Goal: Task Accomplishment & Management: Complete application form

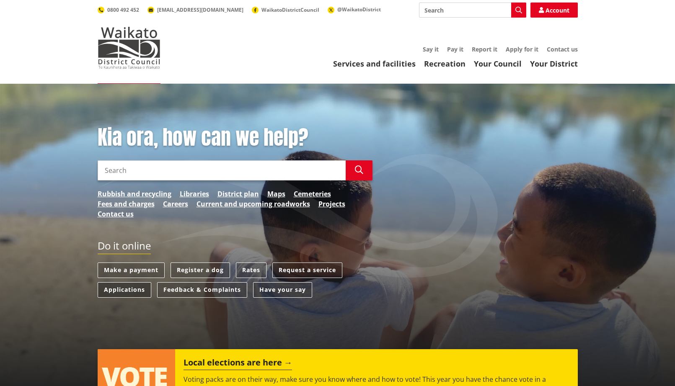
click at [131, 288] on link "Applications" at bounding box center [125, 290] width 54 height 16
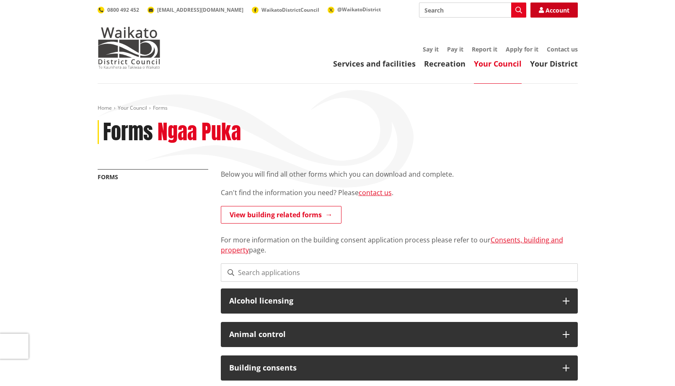
click at [546, 11] on link "Account" at bounding box center [554, 10] width 47 height 15
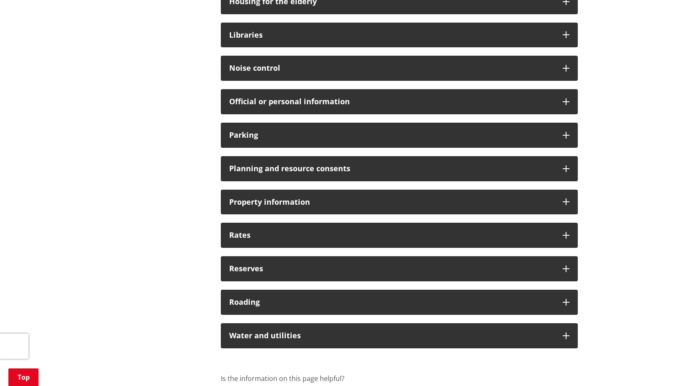
scroll to position [572, 0]
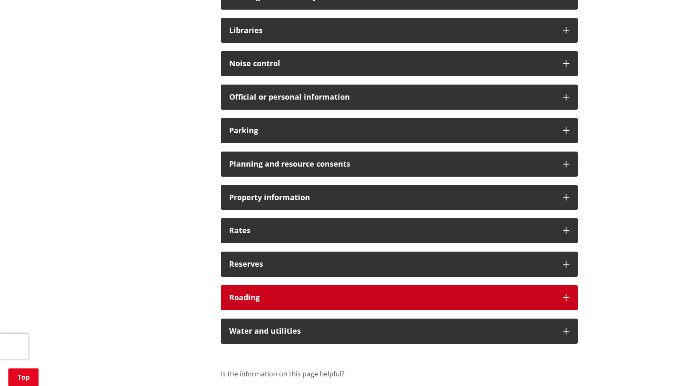
click at [491, 296] on div "Roading" at bounding box center [399, 297] width 357 height 25
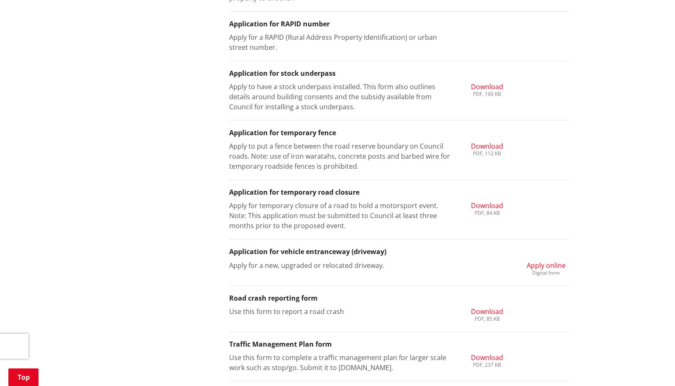
scroll to position [1173, 0]
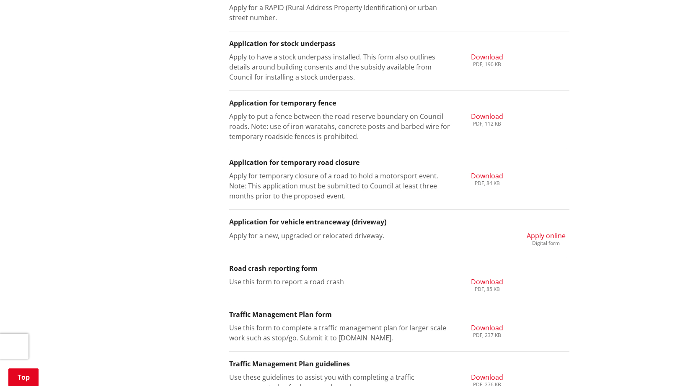
click at [545, 231] on span "Apply online" at bounding box center [546, 235] width 39 height 9
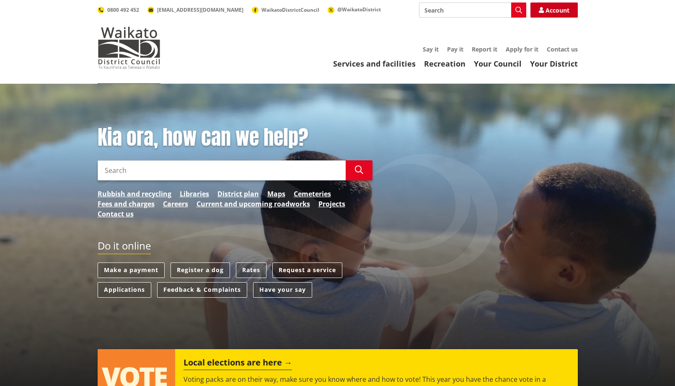
click at [552, 9] on link "Account" at bounding box center [554, 10] width 47 height 15
click at [564, 47] on link "Contact us" at bounding box center [562, 49] width 31 height 8
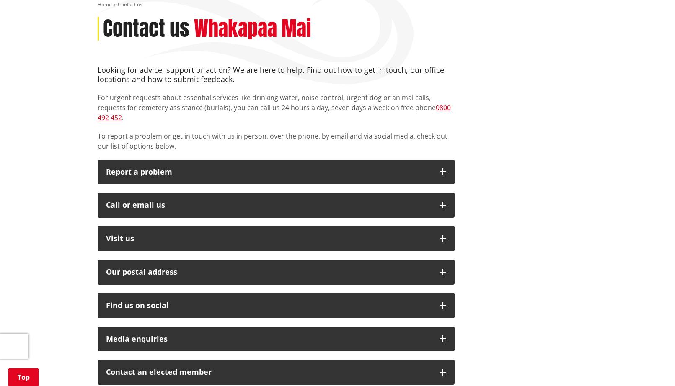
scroll to position [105, 0]
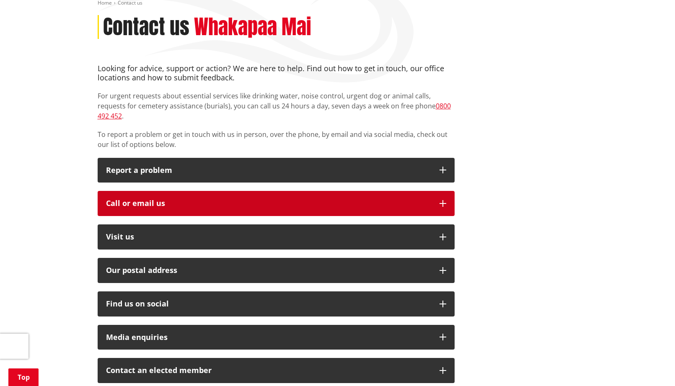
click at [387, 199] on div "Call or email us" at bounding box center [268, 203] width 325 height 8
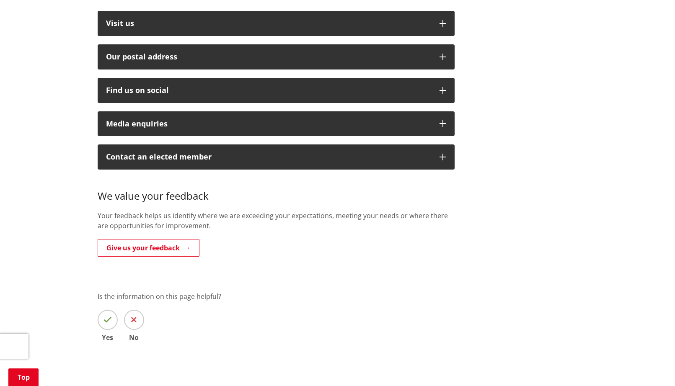
scroll to position [0, 0]
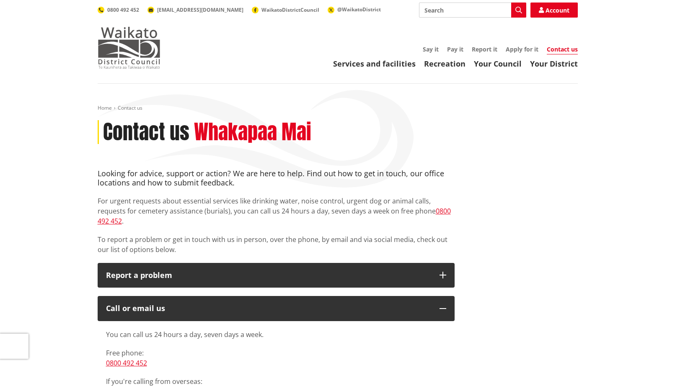
click at [127, 49] on img at bounding box center [129, 48] width 63 height 42
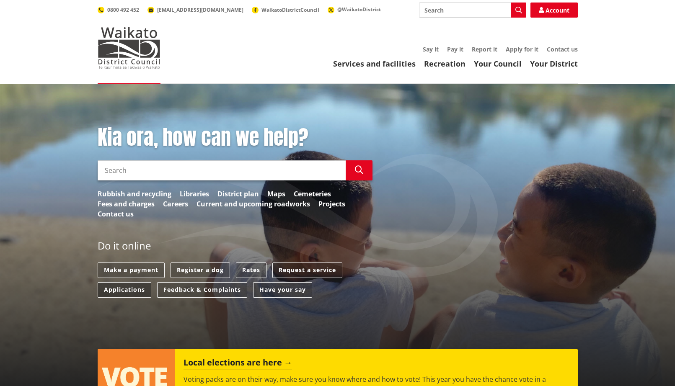
click at [124, 287] on link "Applications" at bounding box center [125, 290] width 54 height 16
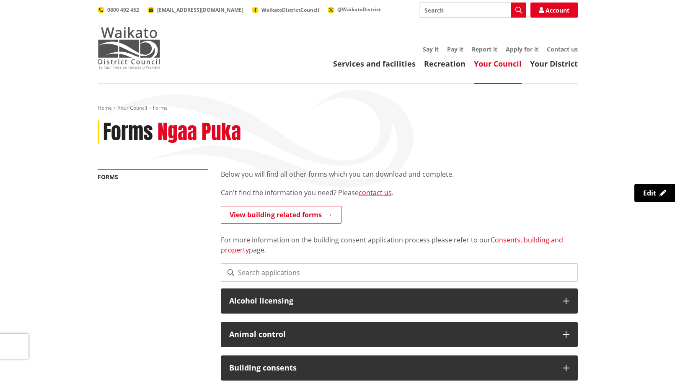
click at [126, 49] on img at bounding box center [129, 48] width 63 height 42
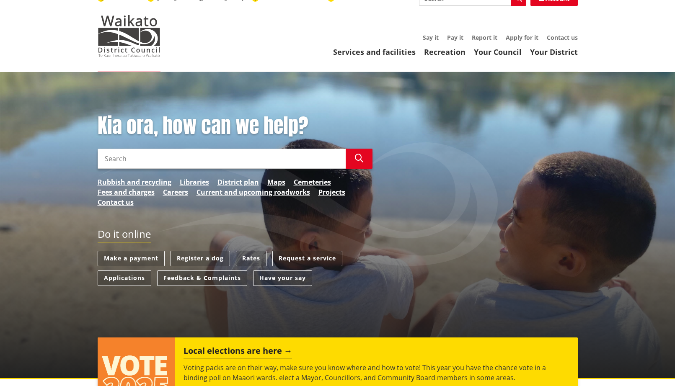
scroll to position [7, 0]
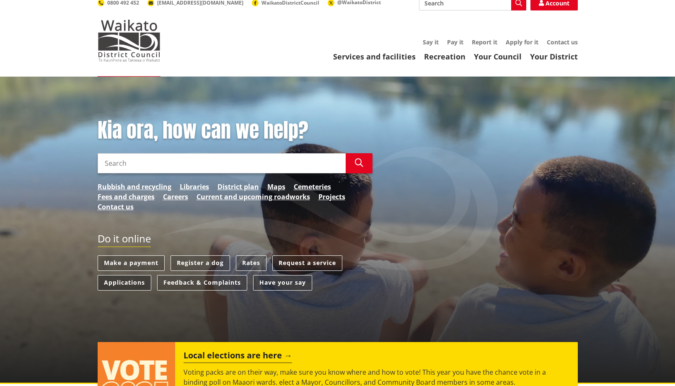
click at [125, 283] on link "Applications" at bounding box center [125, 283] width 54 height 16
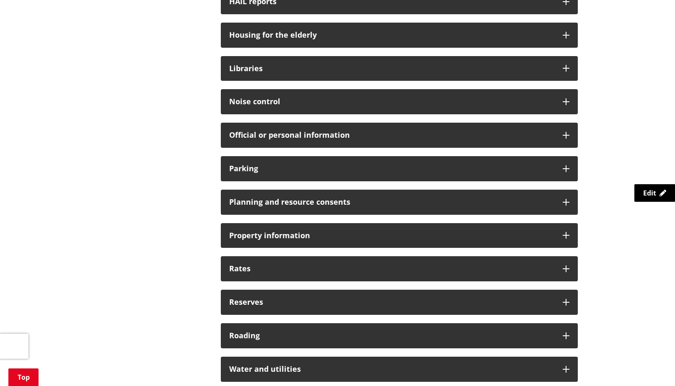
scroll to position [546, 0]
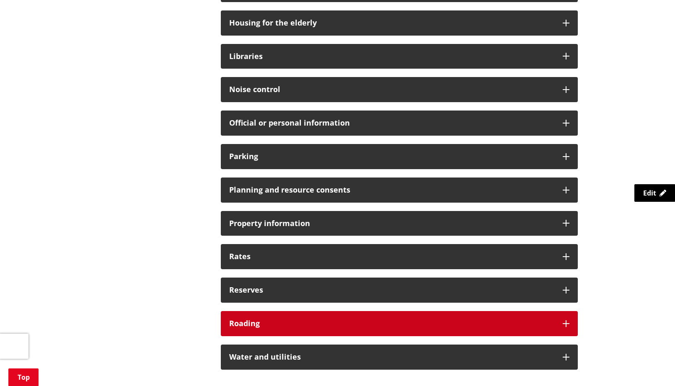
click at [567, 321] on icon at bounding box center [566, 324] width 7 height 7
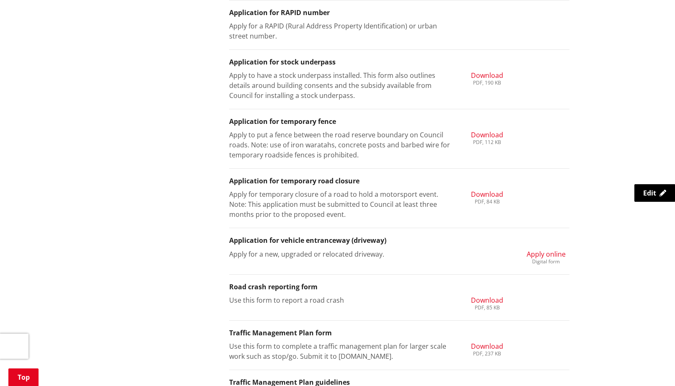
scroll to position [1157, 0]
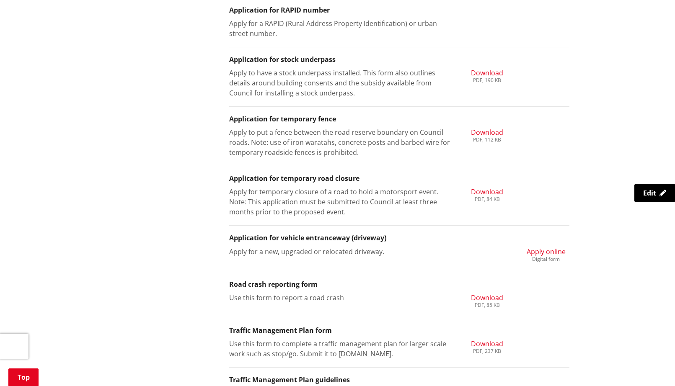
click at [551, 247] on span "Apply online" at bounding box center [546, 251] width 39 height 9
